Goal: Find specific page/section: Find specific page/section

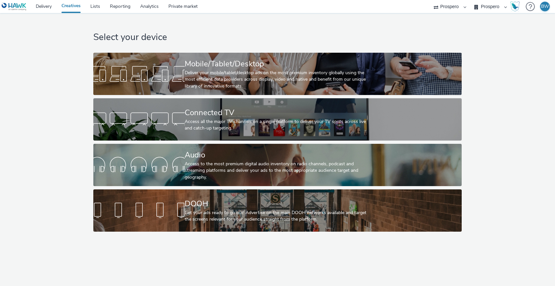
select select "b1b940d3-d05b-48b5-821e-f328c33b988b"
click at [152, 7] on link "Analytics" at bounding box center [149, 6] width 28 height 13
click at [487, 5] on select "Bountiful Cow Prospero" at bounding box center [490, 6] width 39 height 13
click at [460, 9] on select "Prospero" at bounding box center [449, 6] width 39 height 13
click at [547, 7] on div "BW" at bounding box center [545, 7] width 8 height 10
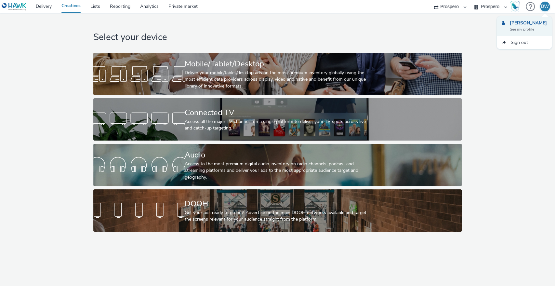
click at [522, 22] on strong "[PERSON_NAME]" at bounding box center [528, 23] width 37 height 6
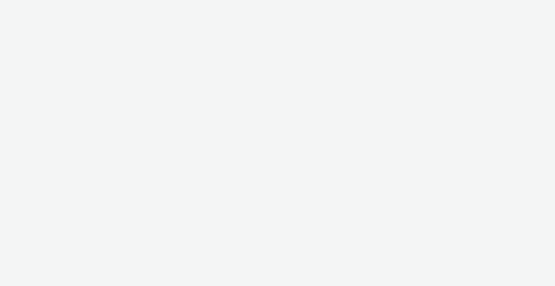
select select "b1b940d3-d05b-48b5-821e-f328c33b988b"
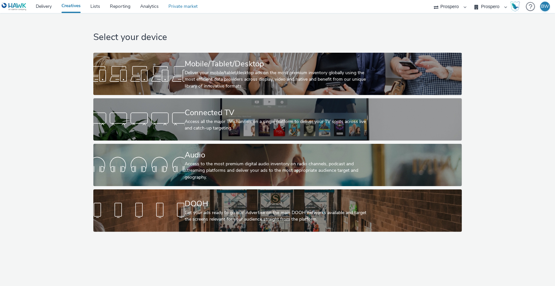
click at [176, 7] on link "Private market" at bounding box center [183, 6] width 39 height 13
